Goal: Transaction & Acquisition: Download file/media

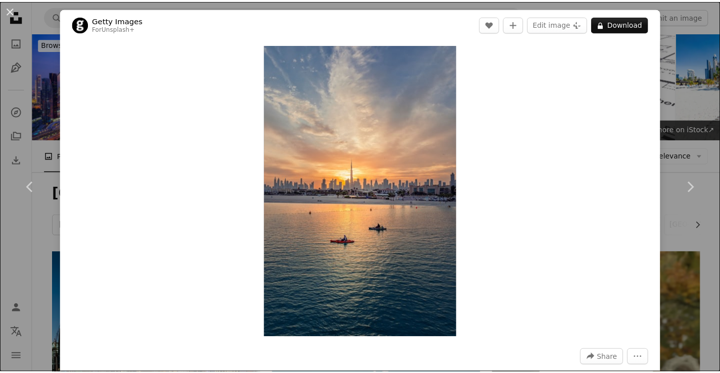
scroll to position [1832, 0]
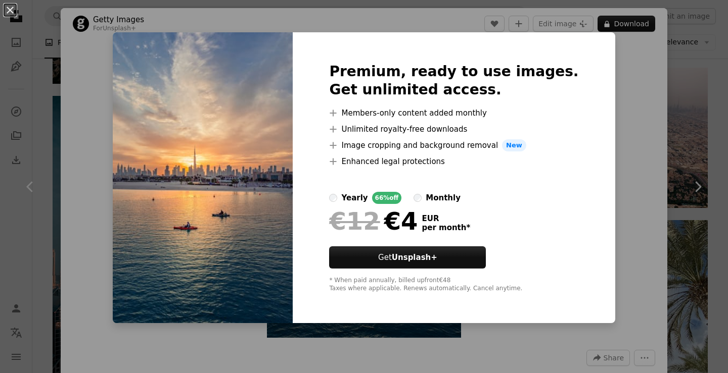
click at [40, 106] on div "An X shape Premium, ready to use images. Get unlimited access. A plus sign Memb…" at bounding box center [364, 186] width 728 height 373
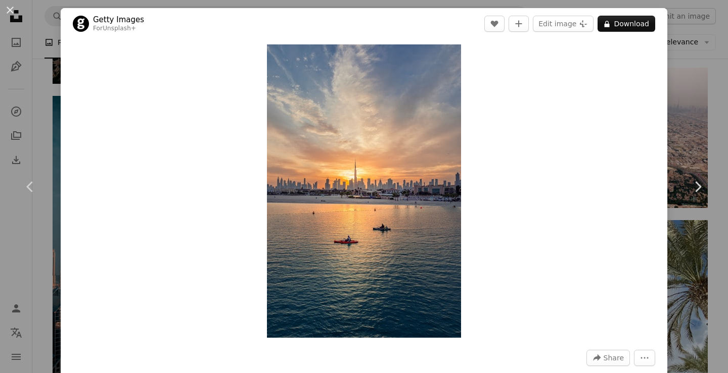
drag, startPoint x: 316, startPoint y: 181, endPoint x: 775, endPoint y: 143, distance: 460.6
click at [39, 101] on div "An X shape Chevron left Chevron right Getty Images For Unsplash+ A heart A plus…" at bounding box center [364, 186] width 728 height 373
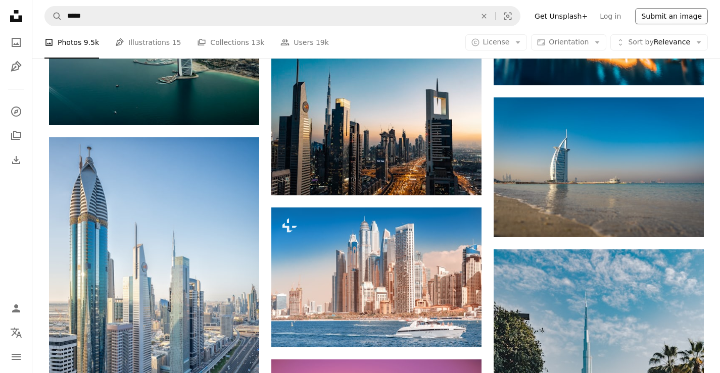
scroll to position [3230, 0]
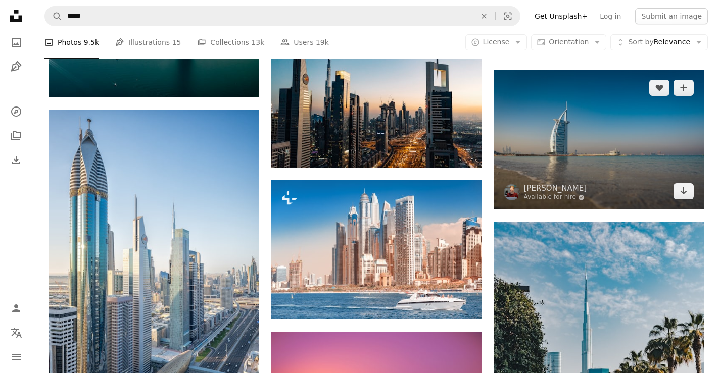
click at [621, 187] on img at bounding box center [599, 140] width 210 height 140
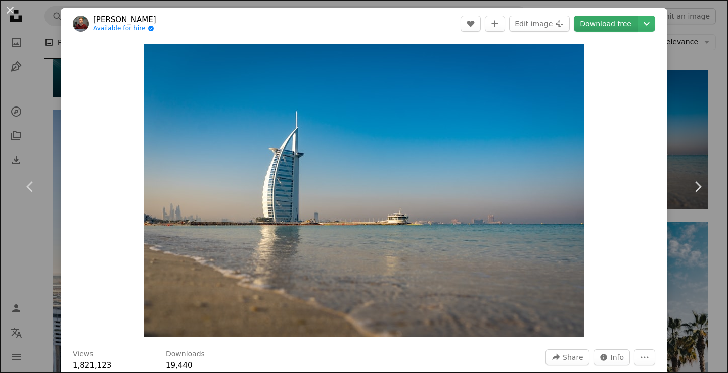
click at [592, 25] on link "Download free" at bounding box center [606, 24] width 64 height 16
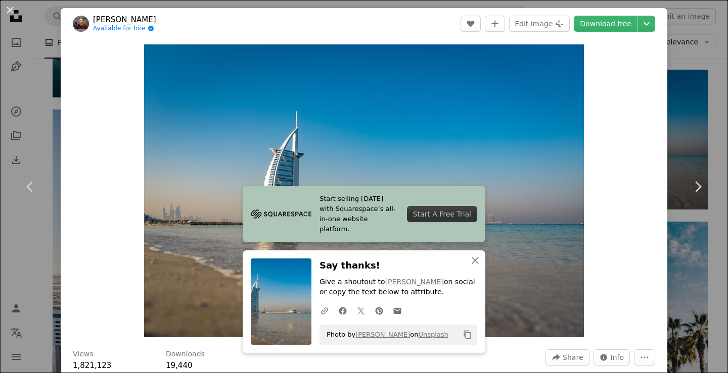
click at [40, 93] on div "An X shape Chevron left Chevron right [PERSON_NAME] Available for hire A checkm…" at bounding box center [364, 186] width 728 height 373
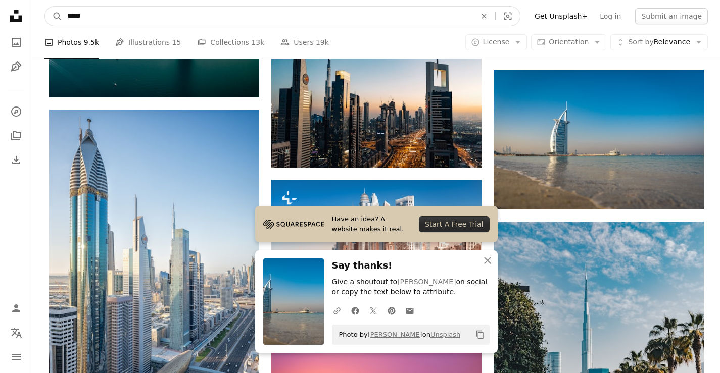
click at [108, 17] on input "*****" at bounding box center [267, 16] width 411 height 19
type input "**********"
click at [54, 16] on button "A magnifying glass" at bounding box center [53, 16] width 17 height 19
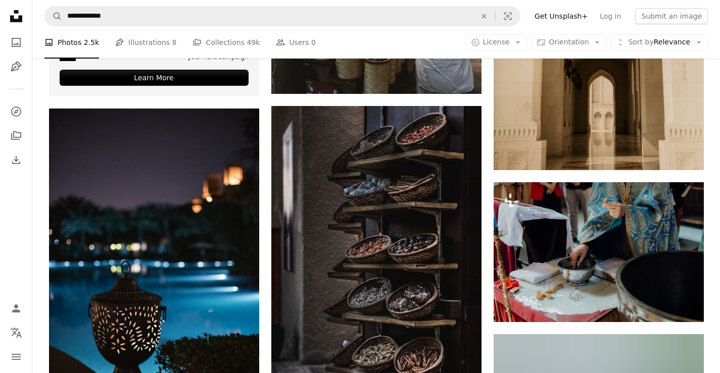
scroll to position [684, 0]
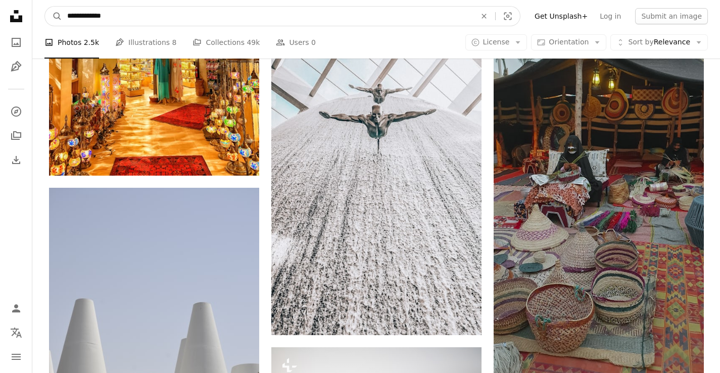
click at [113, 17] on input "**********" at bounding box center [267, 16] width 411 height 19
type input "**********"
click at [54, 16] on button "A magnifying glass" at bounding box center [53, 16] width 17 height 19
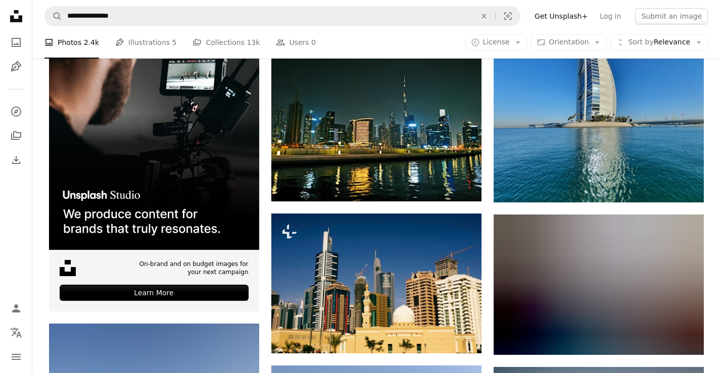
scroll to position [2136, 0]
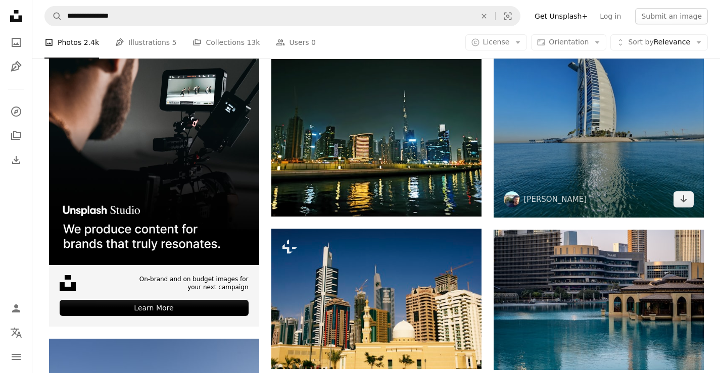
click at [627, 180] on img at bounding box center [599, 98] width 210 height 241
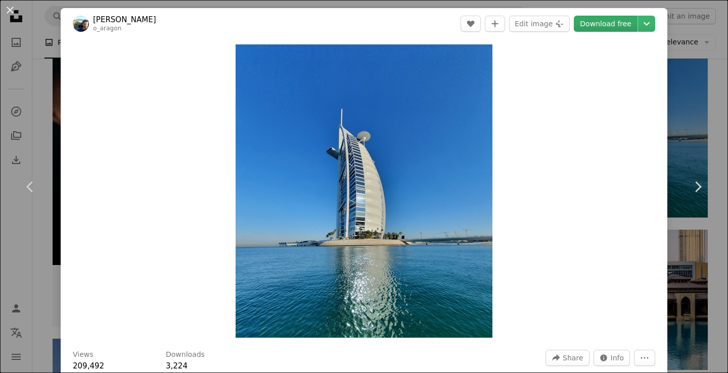
click at [593, 24] on link "Download free" at bounding box center [606, 24] width 64 height 16
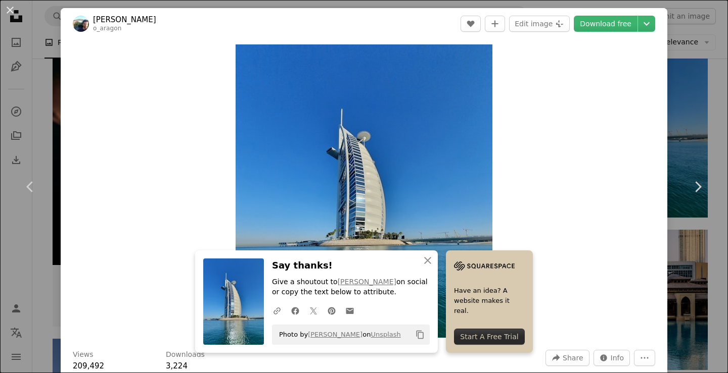
click at [685, 240] on div "An X shape Chevron left Chevron right [PERSON_NAME] o_aragon A heart A plus sig…" at bounding box center [364, 186] width 728 height 373
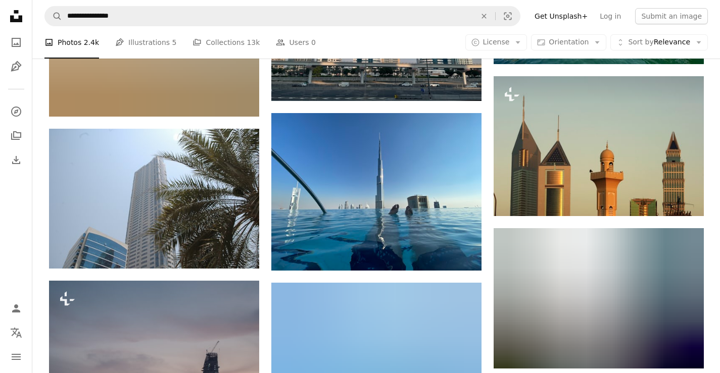
scroll to position [4338, 0]
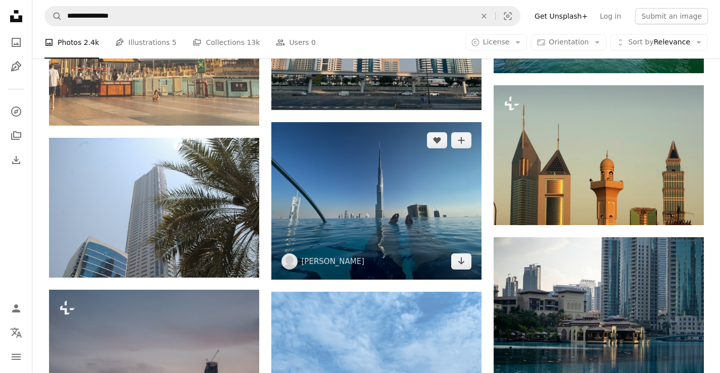
click at [389, 241] on img at bounding box center [376, 201] width 210 height 158
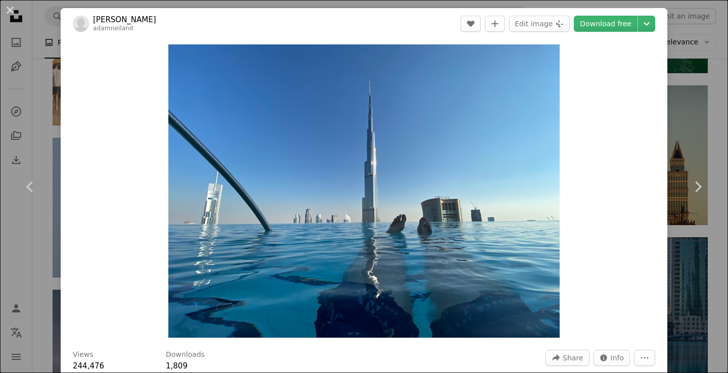
click at [43, 34] on div "An X shape Chevron left Chevron right [PERSON_NAME] A heart A plus sign Edit im…" at bounding box center [364, 186] width 728 height 373
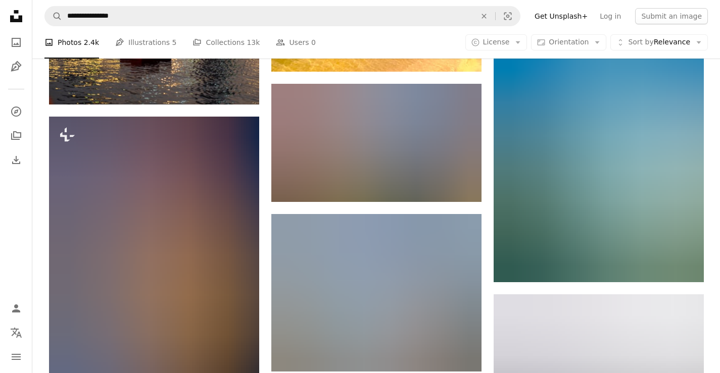
scroll to position [4812, 0]
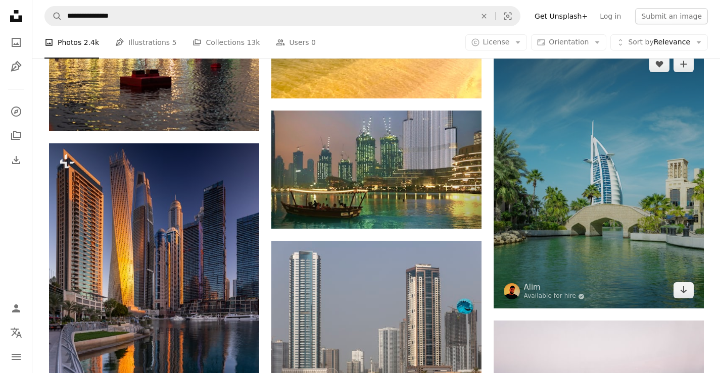
click at [627, 250] on img at bounding box center [599, 177] width 210 height 263
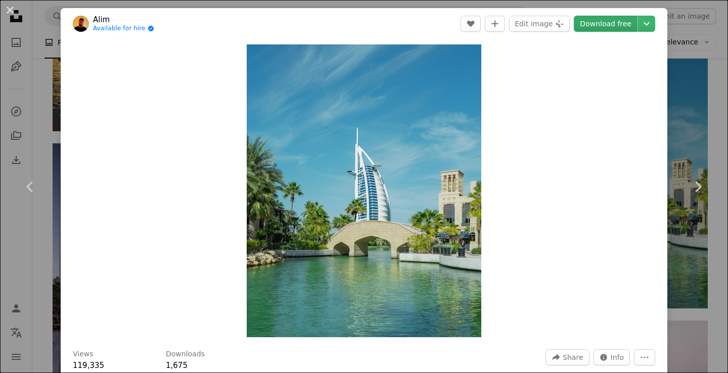
click at [602, 25] on link "Download free" at bounding box center [606, 24] width 64 height 16
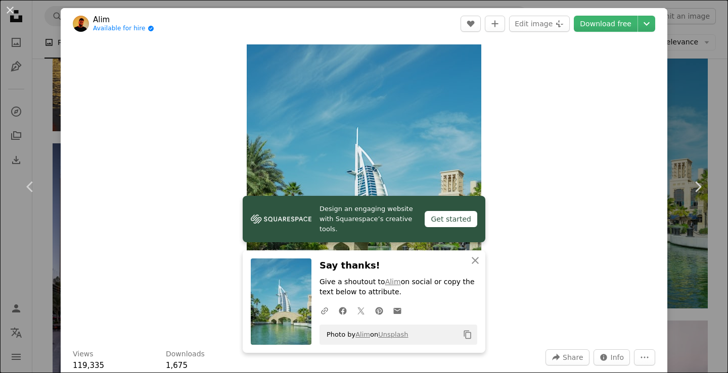
click at [37, 124] on div "An X shape Chevron left Chevron right Alim Available for hire A checkmark insid…" at bounding box center [364, 186] width 728 height 373
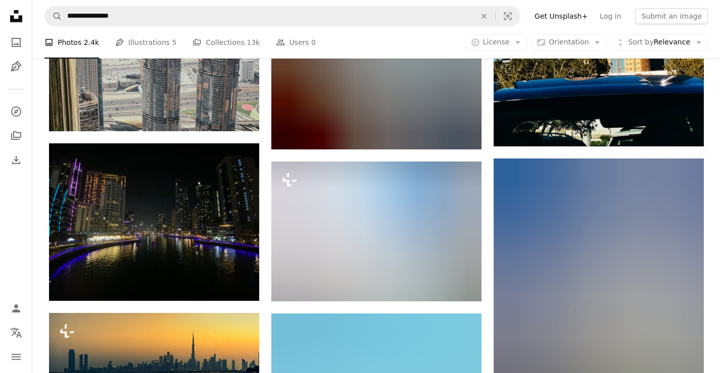
scroll to position [7443, 0]
